Goal: Information Seeking & Learning: Learn about a topic

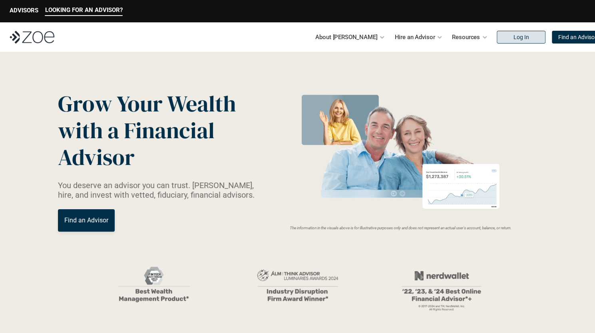
click at [513, 37] on p "Log In" at bounding box center [521, 37] width 16 height 7
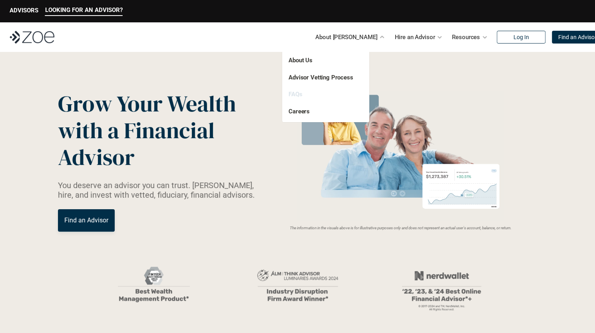
click at [297, 94] on link "FAQs" at bounding box center [296, 94] width 14 height 7
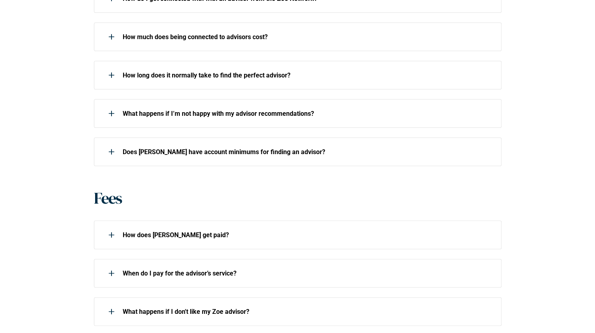
scroll to position [441, 0]
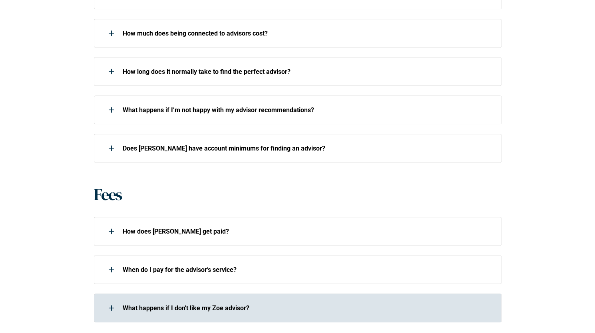
click at [187, 310] on p "What happens if I don't like my Zoe advisor?" at bounding box center [307, 309] width 369 height 8
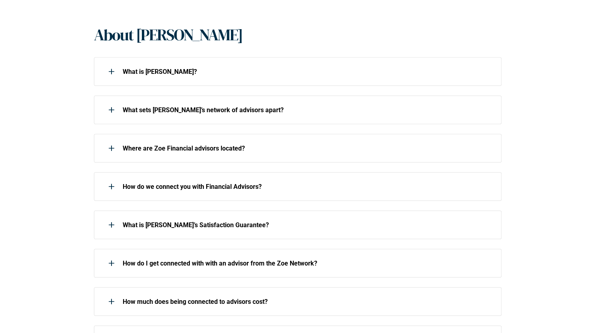
scroll to position [0, 0]
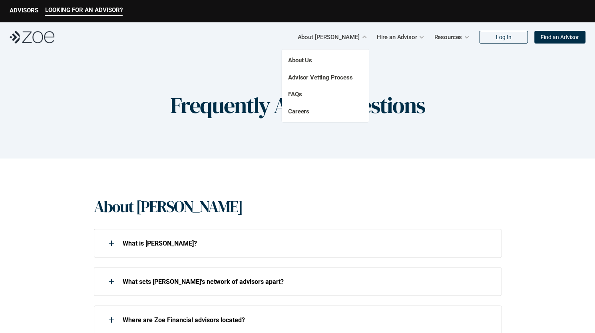
click at [288, 98] on p "FAQs" at bounding box center [312, 94] width 48 height 9
click at [294, 91] on link "FAQs" at bounding box center [295, 94] width 14 height 7
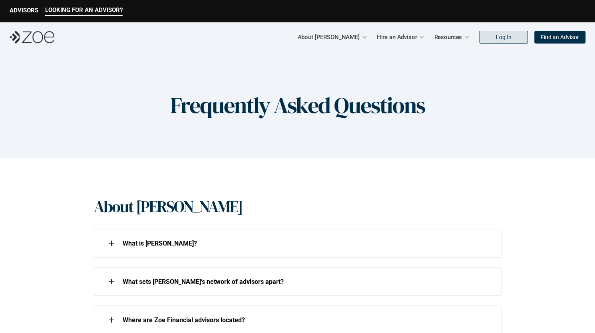
click at [509, 40] on p "Log In" at bounding box center [504, 37] width 16 height 7
